Goal: Information Seeking & Learning: Check status

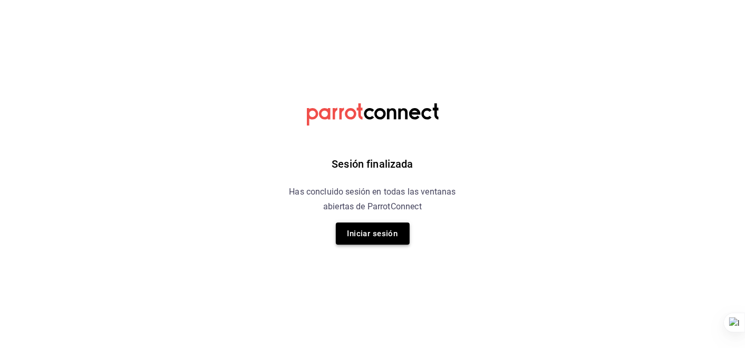
click at [374, 236] on button "Iniciar sesión" at bounding box center [373, 233] width 74 height 22
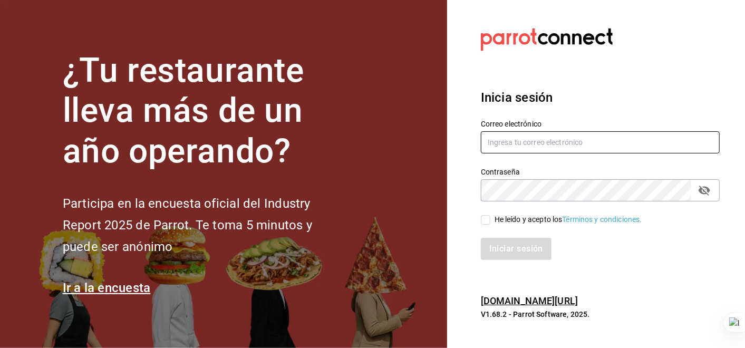
type input "[PERSON_NAME][EMAIL_ADDRESS][PERSON_NAME][DOMAIN_NAME]"
click at [490, 215] on input "He leído y acepto los Términos y condiciones." at bounding box center [485, 219] width 9 height 9
checkbox input "true"
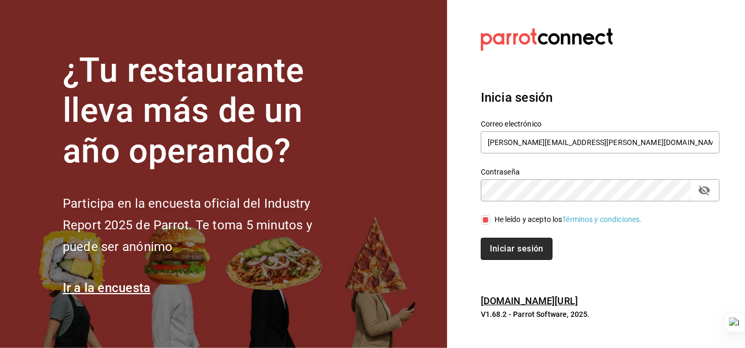
click at [532, 250] on button "Iniciar sesión" at bounding box center [517, 249] width 72 height 22
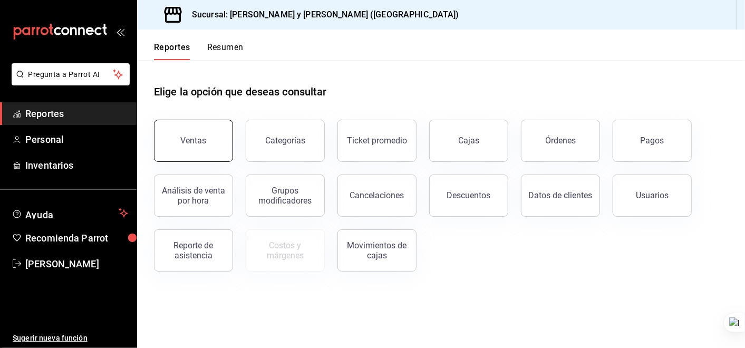
click at [205, 152] on button "Ventas" at bounding box center [193, 141] width 79 height 42
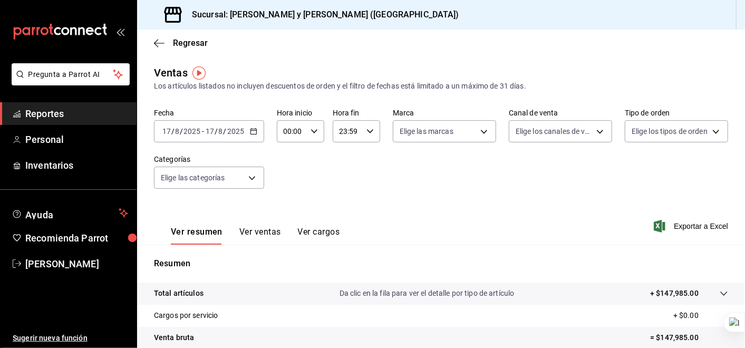
click at [257, 136] on div "[DATE] [DATE] - [DATE] [DATE]" at bounding box center [209, 131] width 110 height 22
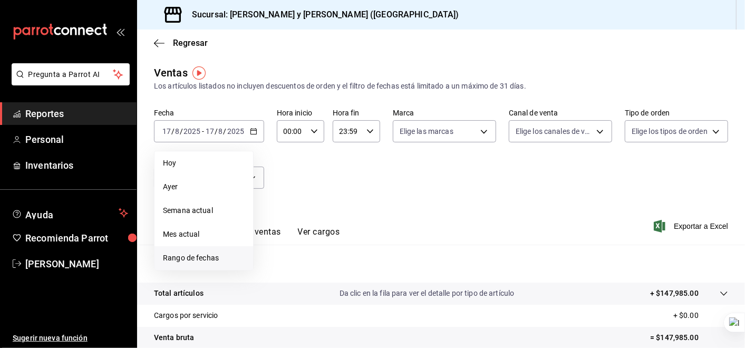
click at [192, 257] on span "Rango de fechas" at bounding box center [204, 257] width 82 height 11
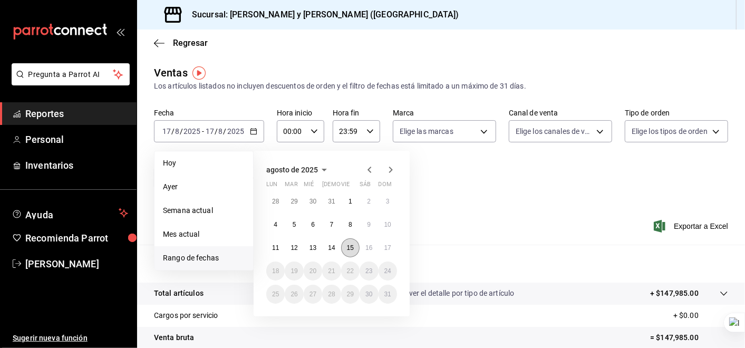
click at [348, 247] on abbr "15" at bounding box center [350, 247] width 7 height 7
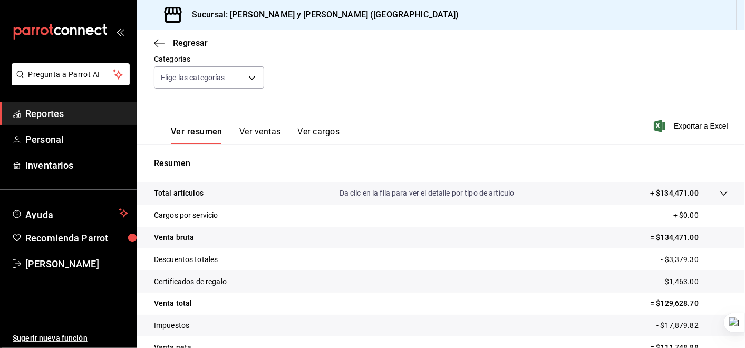
scroll to position [103, 0]
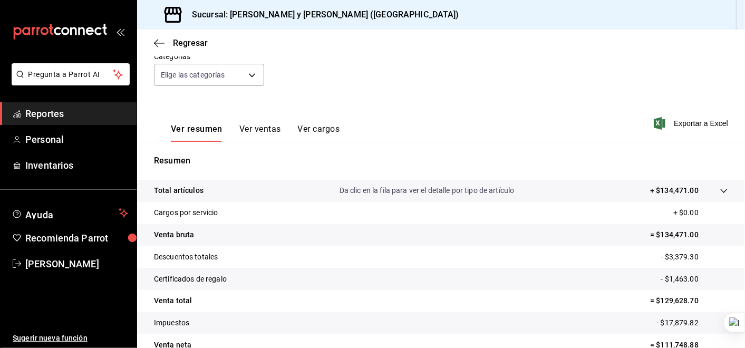
click at [716, 183] on tr "Total artículos Da clic en la fila para ver el detalle por tipo de artículo + $…" at bounding box center [441, 191] width 608 height 22
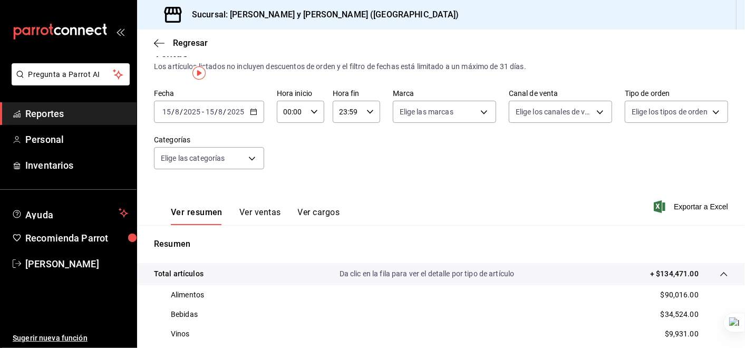
scroll to position [0, 0]
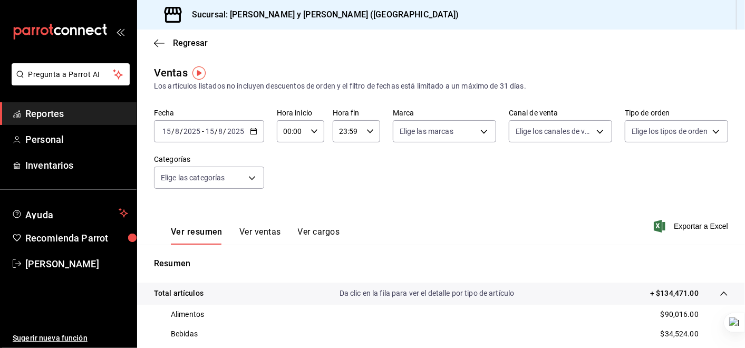
click at [251, 129] on icon "button" at bounding box center [253, 131] width 7 height 7
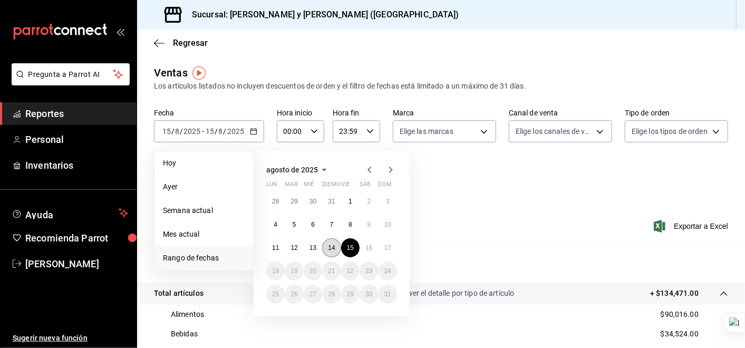
click at [333, 243] on button "14" at bounding box center [331, 247] width 18 height 19
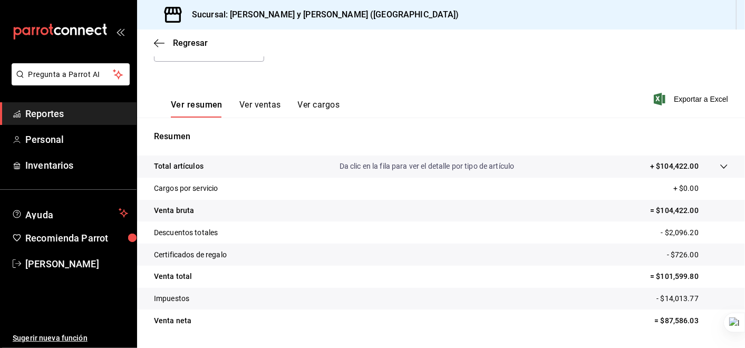
scroll to position [133, 0]
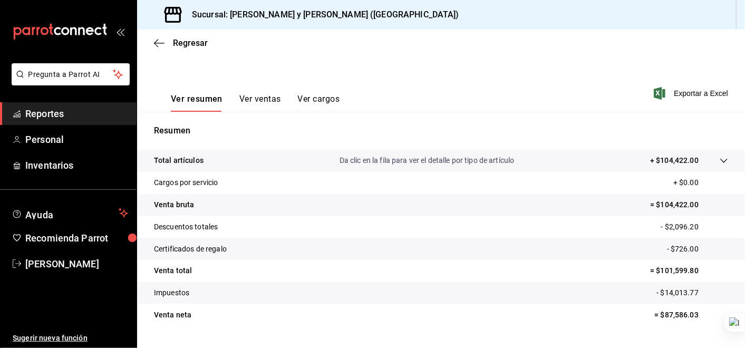
click at [719, 162] on icon at bounding box center [723, 161] width 8 height 8
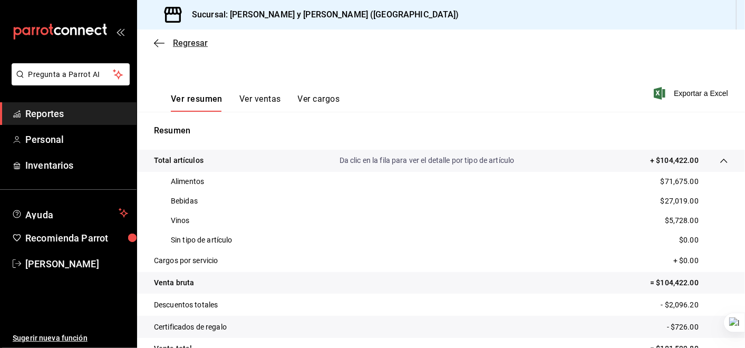
click at [155, 43] on icon "button" at bounding box center [159, 43] width 11 height 1
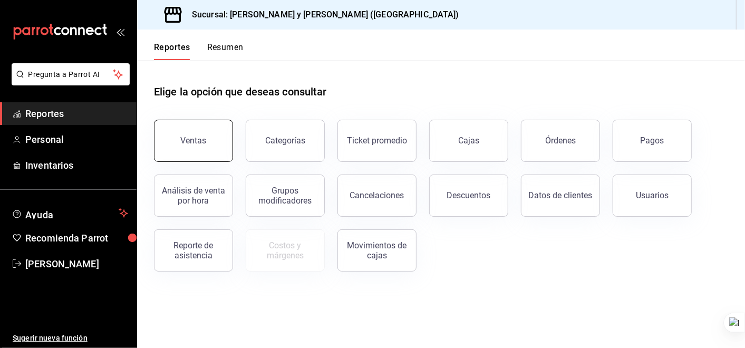
click at [201, 146] on button "Ventas" at bounding box center [193, 141] width 79 height 42
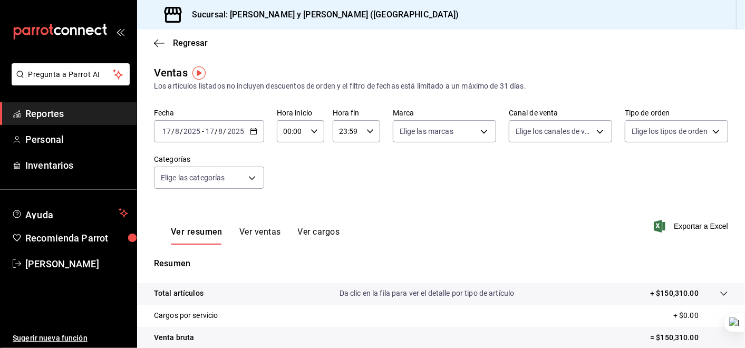
click at [257, 135] on div "[DATE] [DATE] - [DATE] [DATE]" at bounding box center [209, 131] width 110 height 22
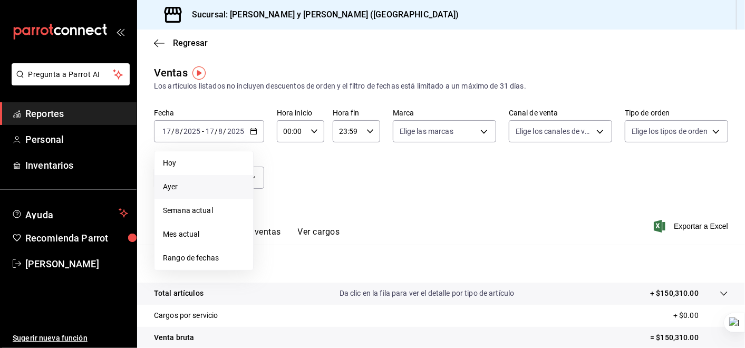
click at [199, 182] on span "Ayer" at bounding box center [204, 186] width 82 height 11
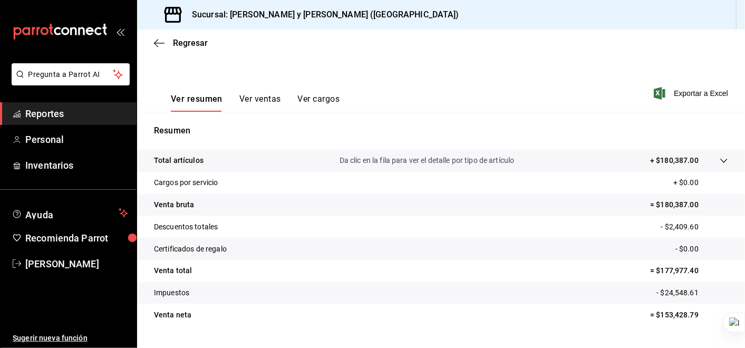
scroll to position [138, 0]
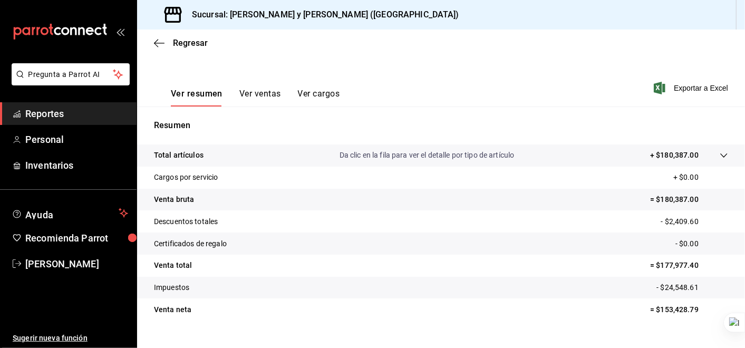
click at [719, 151] on icon at bounding box center [723, 155] width 8 height 8
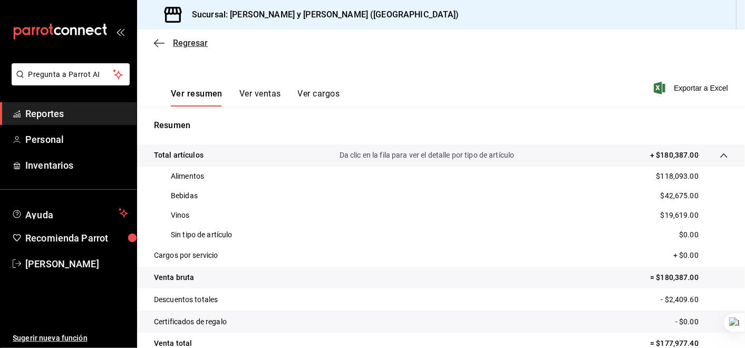
click at [161, 43] on icon "button" at bounding box center [159, 43] width 11 height 1
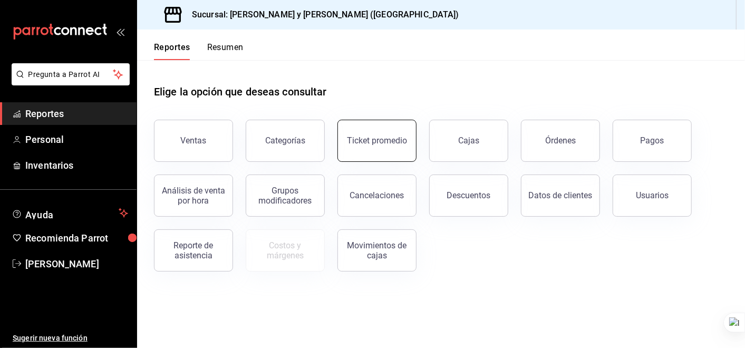
click at [380, 140] on div "Ticket promedio" at bounding box center [377, 140] width 60 height 10
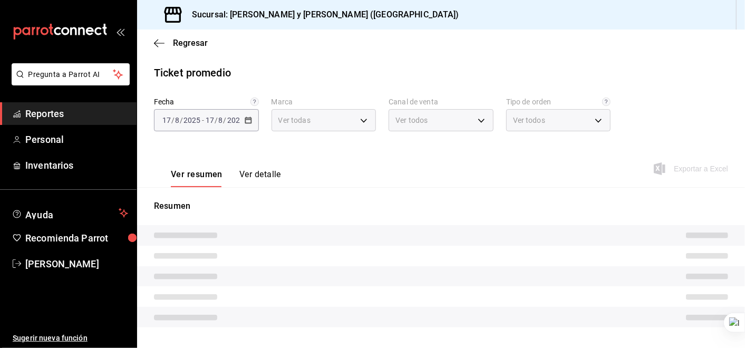
type input "5c4b5436-b9cd-4a1a-b4e8-85329c7394cf"
type input "PARROT,UBER_EATS,RAPPI,DIDI_FOOD,ONLINE"
type input "ba680d0a-1f34-4b04-824e-6ad3acaf04f7,2b77cb70-5460-4e10-9e7c-e3f2a48e8b4b,02b75…"
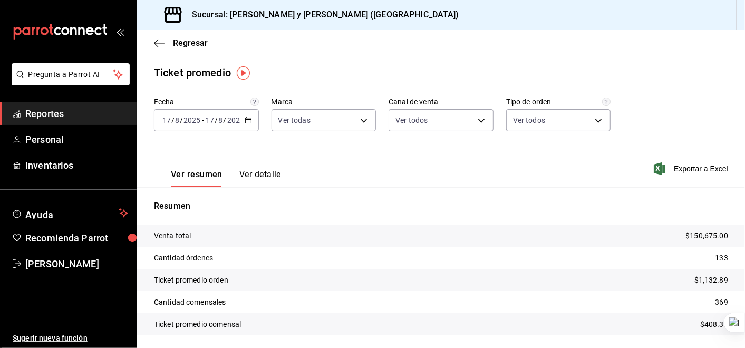
click at [250, 119] on icon "button" at bounding box center [248, 119] width 7 height 7
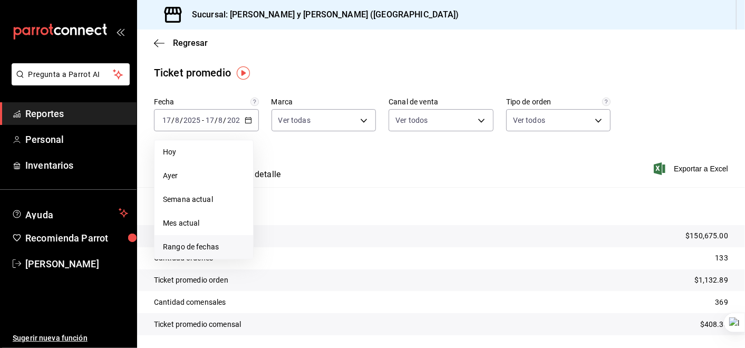
click at [204, 245] on span "Rango de fechas" at bounding box center [204, 246] width 82 height 11
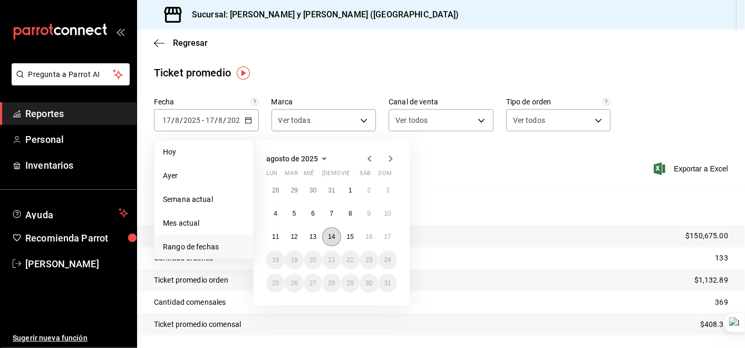
click at [330, 235] on abbr "14" at bounding box center [331, 236] width 7 height 7
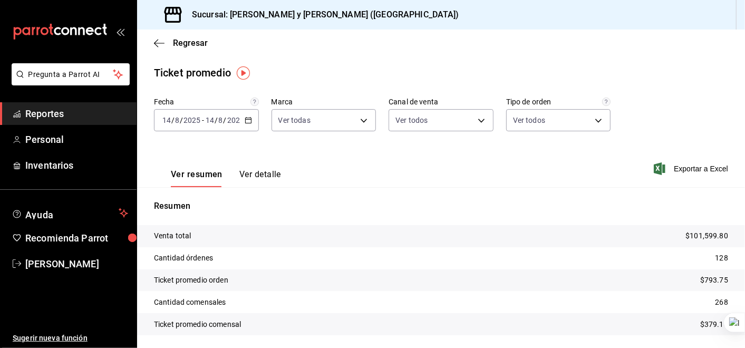
click at [245, 120] on icon "button" at bounding box center [248, 119] width 7 height 7
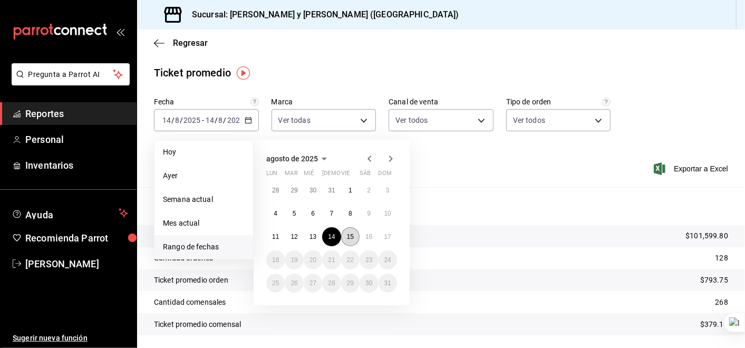
click at [352, 240] on abbr "15" at bounding box center [350, 236] width 7 height 7
click at [354, 237] on button "15" at bounding box center [350, 236] width 18 height 19
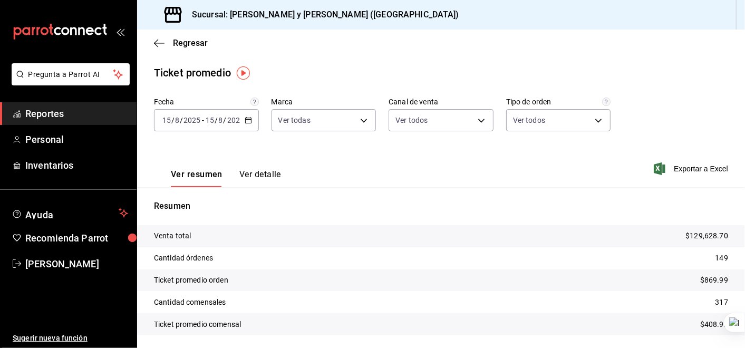
click at [251, 120] on div "[DATE] [DATE] - [DATE] [DATE]" at bounding box center [206, 120] width 105 height 22
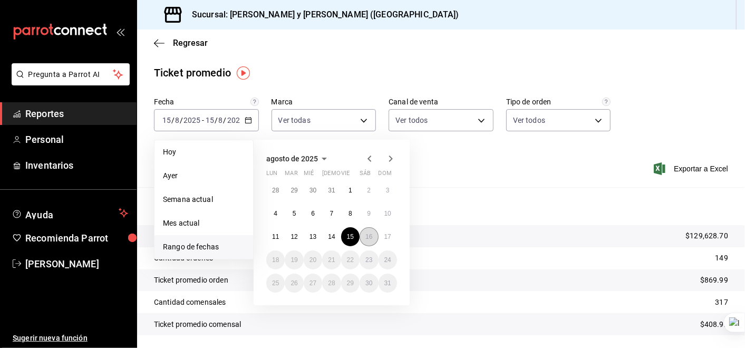
click at [366, 236] on abbr "16" at bounding box center [368, 236] width 7 height 7
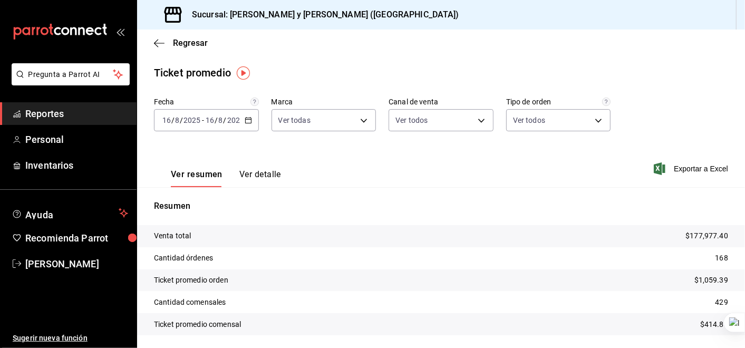
click at [245, 120] on icon "button" at bounding box center [248, 119] width 7 height 7
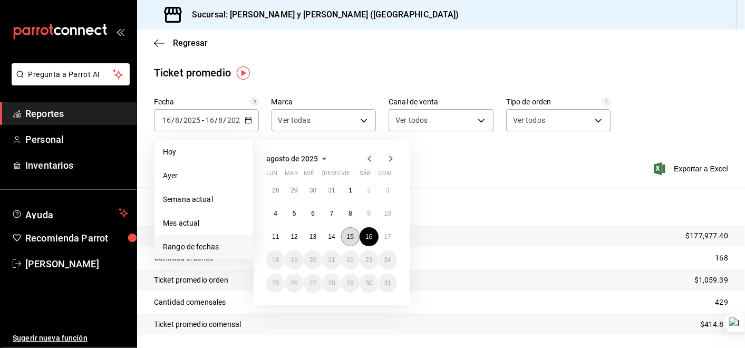
click at [347, 240] on abbr "15" at bounding box center [350, 236] width 7 height 7
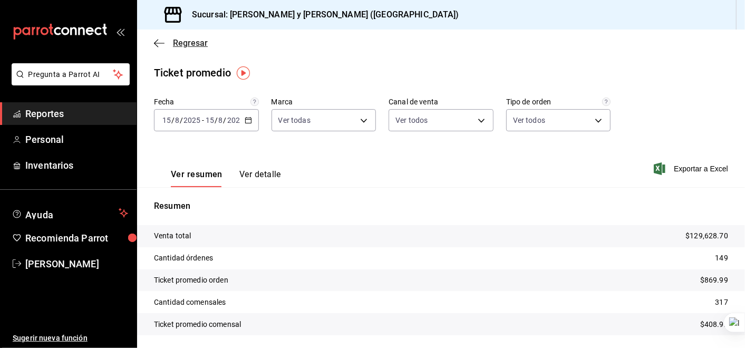
click at [159, 40] on icon "button" at bounding box center [159, 42] width 11 height 9
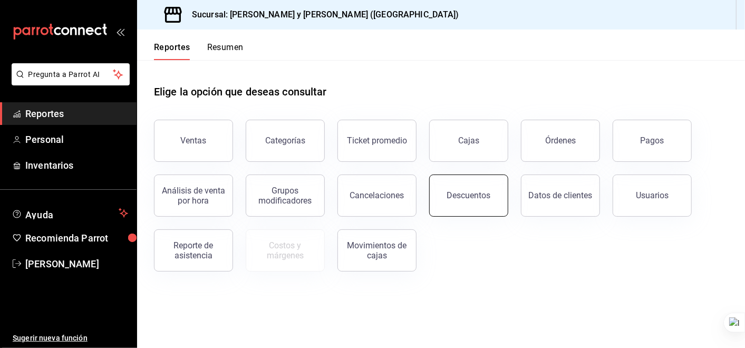
click at [482, 202] on button "Descuentos" at bounding box center [468, 195] width 79 height 42
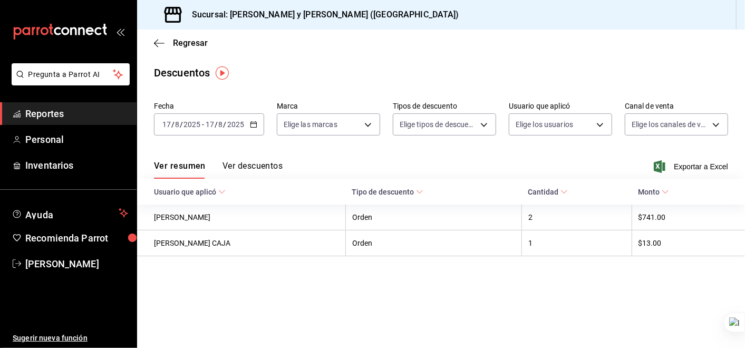
click at [252, 122] on icon "button" at bounding box center [253, 124] width 7 height 7
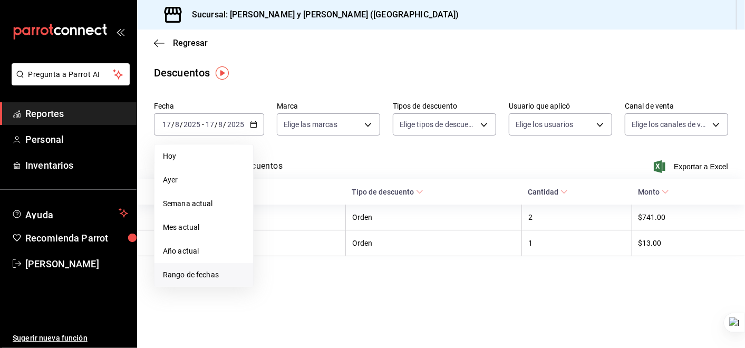
click at [210, 275] on span "Rango de fechas" at bounding box center [204, 274] width 82 height 11
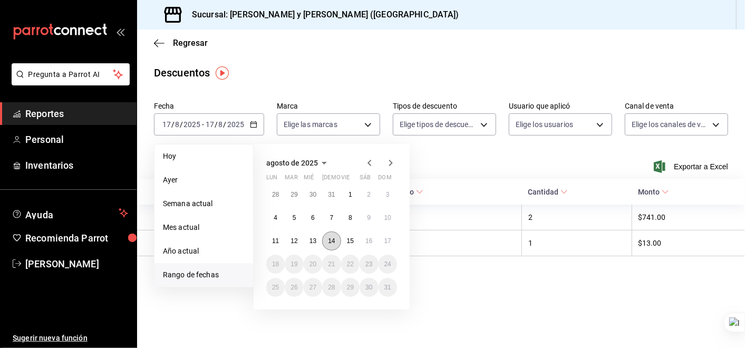
click at [332, 245] on button "14" at bounding box center [331, 240] width 18 height 19
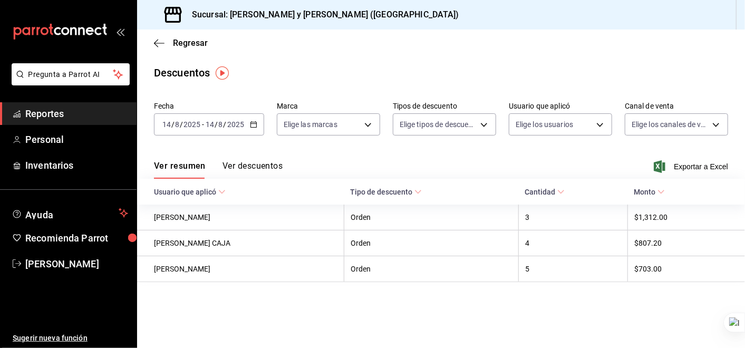
click at [254, 126] on icon "button" at bounding box center [253, 124] width 7 height 7
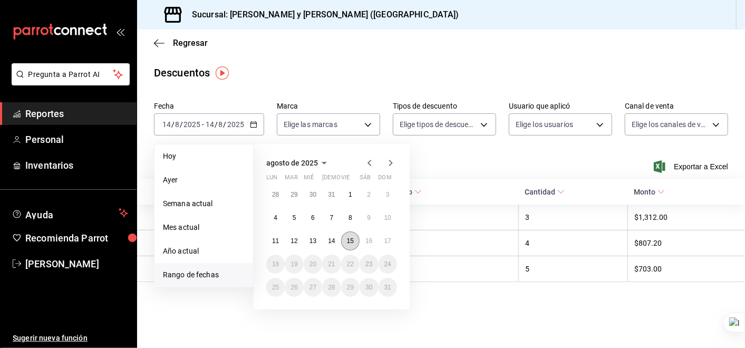
click at [351, 239] on abbr "15" at bounding box center [350, 240] width 7 height 7
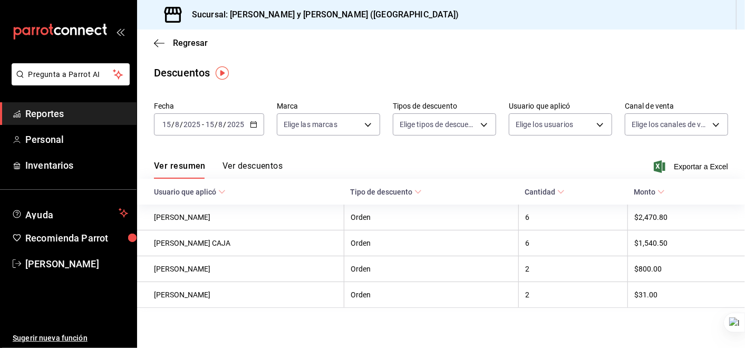
click at [252, 125] on icon "button" at bounding box center [253, 124] width 7 height 7
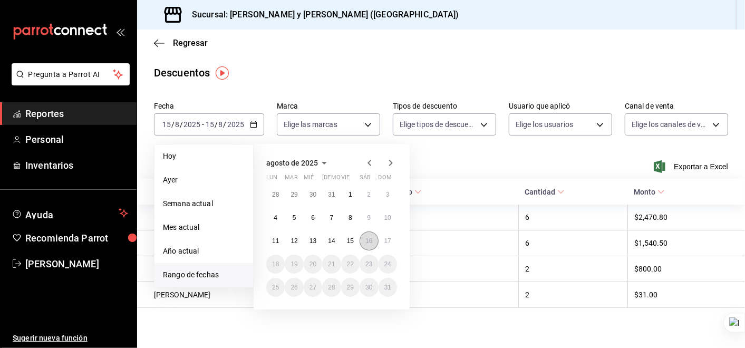
click at [369, 243] on abbr "16" at bounding box center [368, 240] width 7 height 7
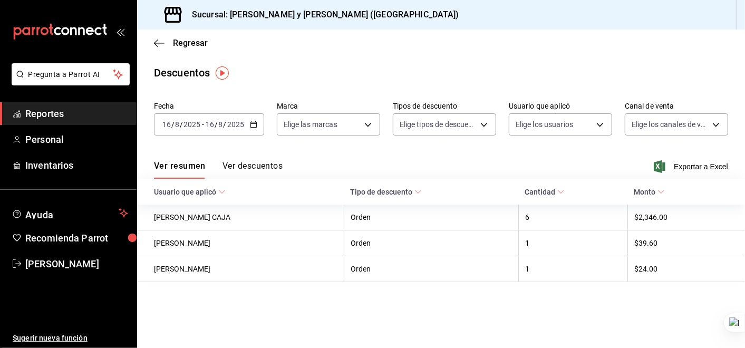
click at [252, 121] on icon "button" at bounding box center [253, 124] width 7 height 7
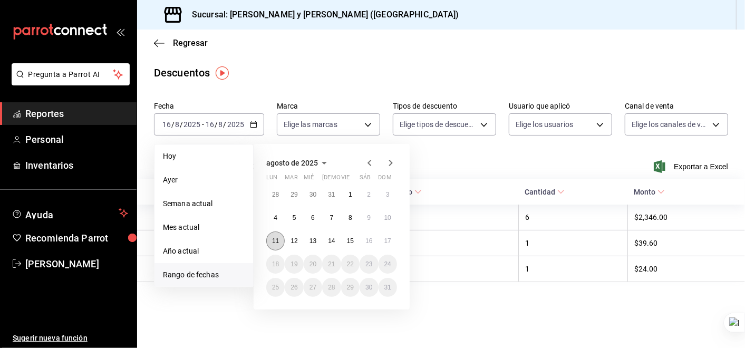
click at [275, 236] on button "11" at bounding box center [275, 240] width 18 height 19
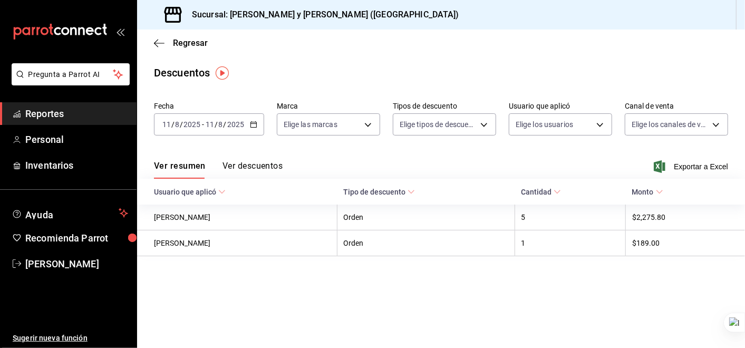
click at [255, 125] on \(Stroke\) "button" at bounding box center [253, 125] width 6 height 6
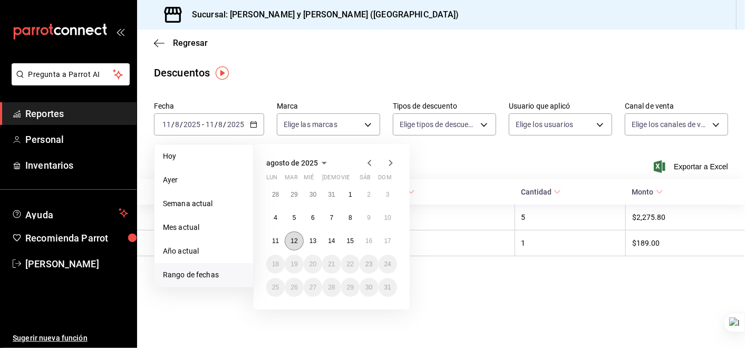
click at [296, 239] on abbr "12" at bounding box center [293, 240] width 7 height 7
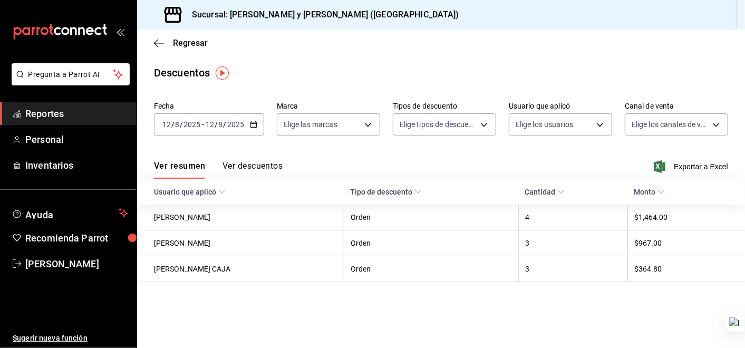
click at [253, 124] on icon "button" at bounding box center [253, 124] width 7 height 7
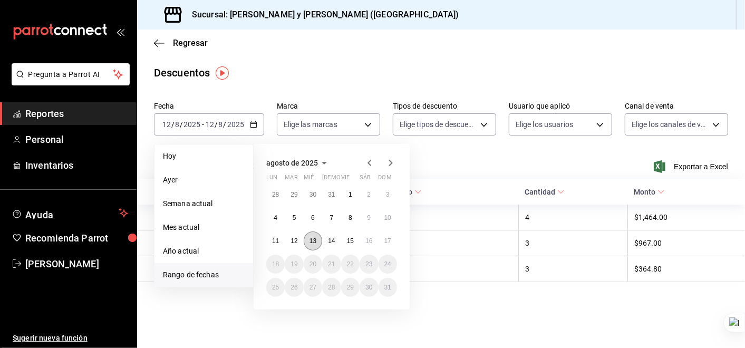
click at [311, 237] on abbr "13" at bounding box center [312, 240] width 7 height 7
